Goal: Book appointment/travel/reservation

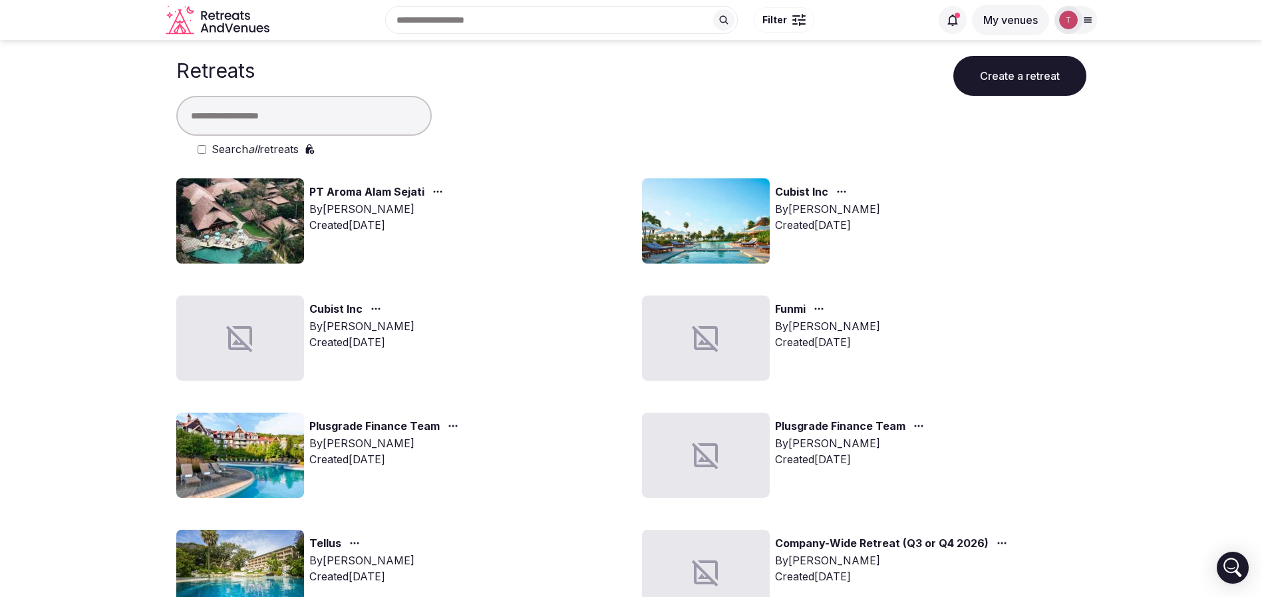
click at [664, 212] on img at bounding box center [706, 220] width 128 height 85
click at [663, 213] on img at bounding box center [706, 220] width 128 height 85
click at [694, 211] on img at bounding box center [706, 220] width 128 height 85
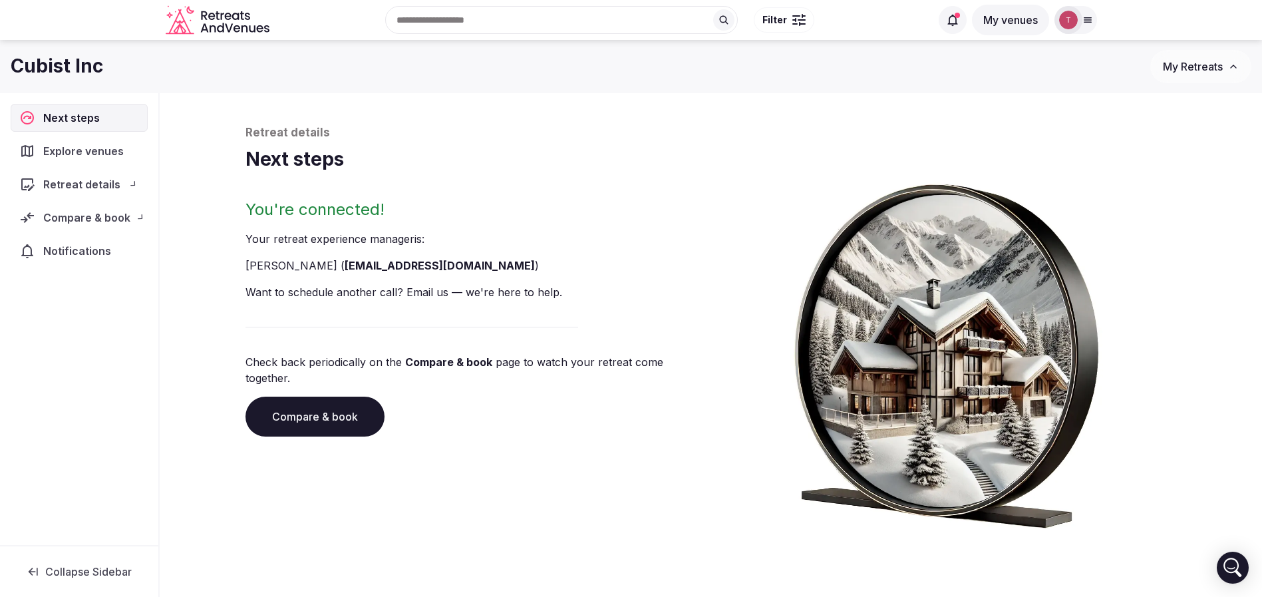
click at [817, 191] on img at bounding box center [947, 350] width 354 height 356
click at [334, 397] on link "Compare & book" at bounding box center [315, 417] width 139 height 40
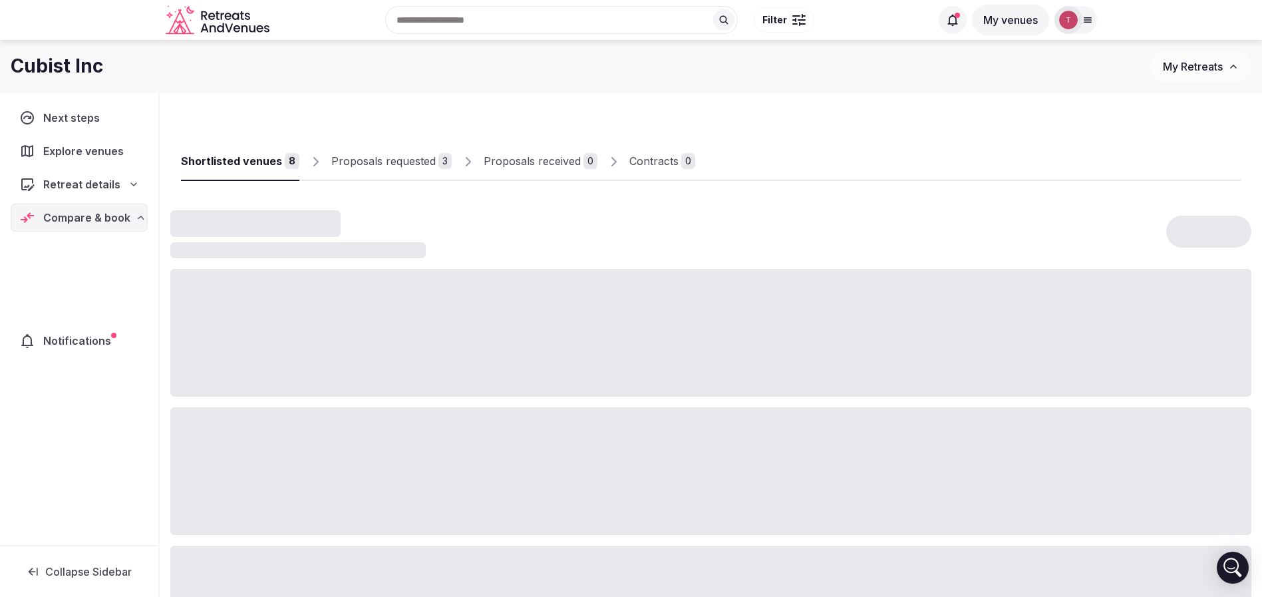
click at [334, 397] on div at bounding box center [710, 471] width 1081 height 128
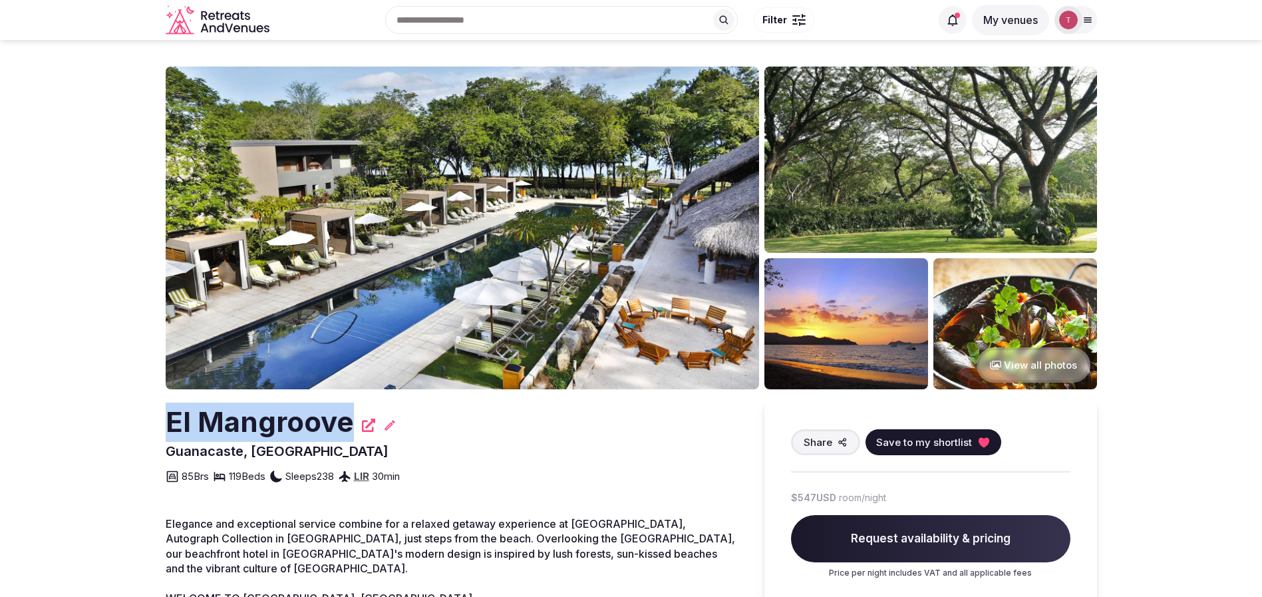
drag, startPoint x: 64, startPoint y: 425, endPoint x: 349, endPoint y: 414, distance: 285.7
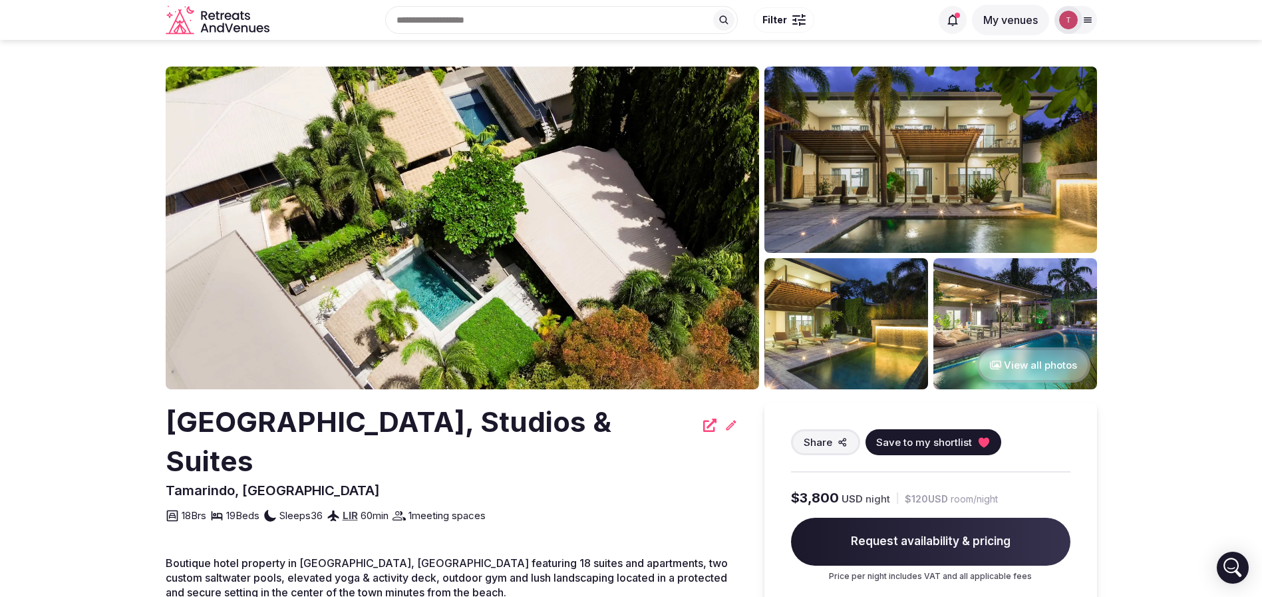
drag, startPoint x: 160, startPoint y: 425, endPoint x: 415, endPoint y: 471, distance: 258.9
